Goal: Task Accomplishment & Management: Manage account settings

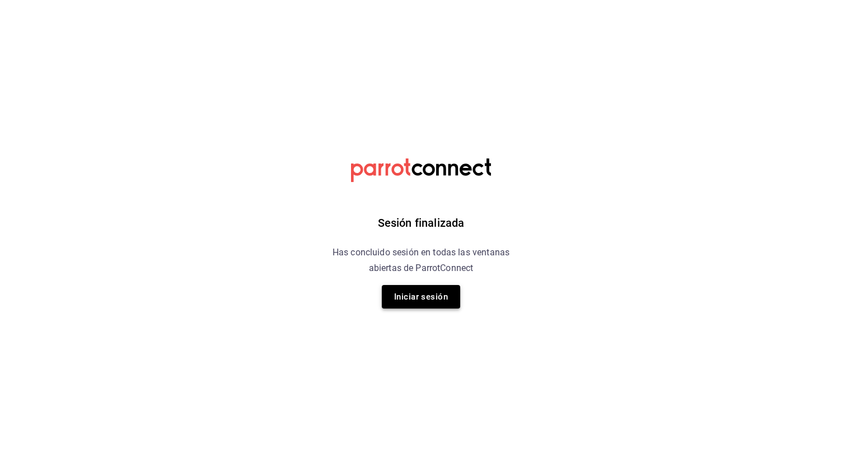
click at [423, 296] on button "Iniciar sesión" at bounding box center [421, 297] width 78 height 24
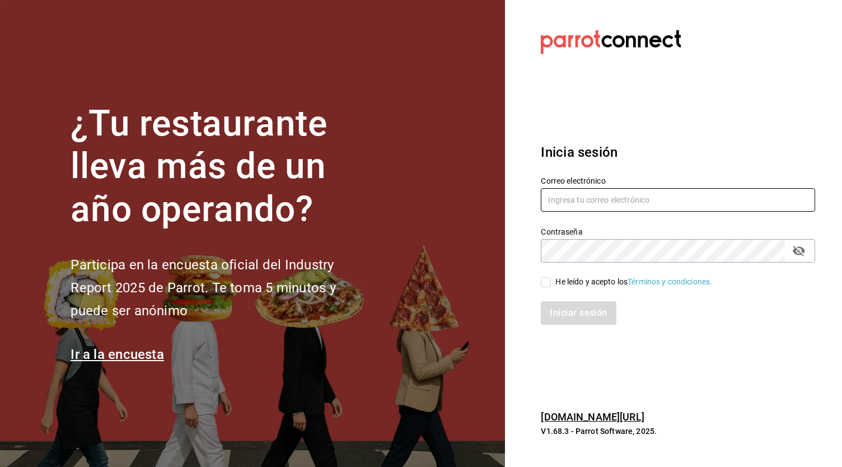
click at [621, 195] on input "text" at bounding box center [678, 200] width 274 height 24
type input "administracion@lacasadelosguisados.com"
click at [544, 278] on input "He leído y acepto los Términos y condiciones." at bounding box center [546, 282] width 10 height 10
checkbox input "true"
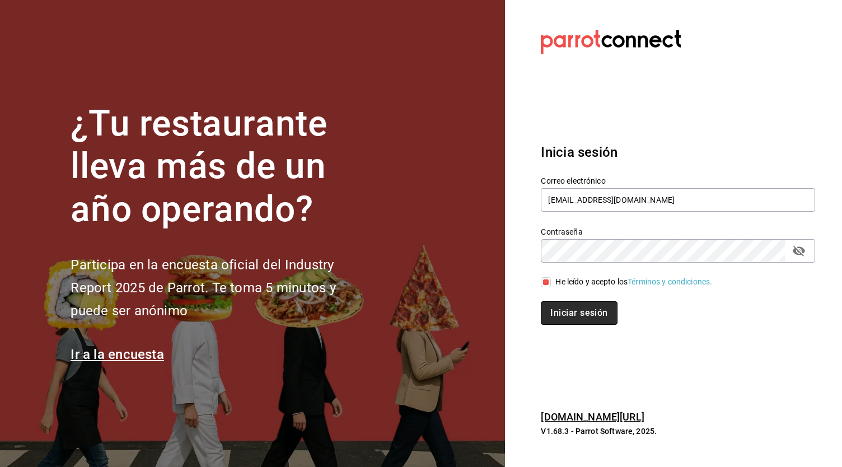
click at [568, 314] on button "Iniciar sesión" at bounding box center [579, 313] width 76 height 24
